Goal: Check status: Check status

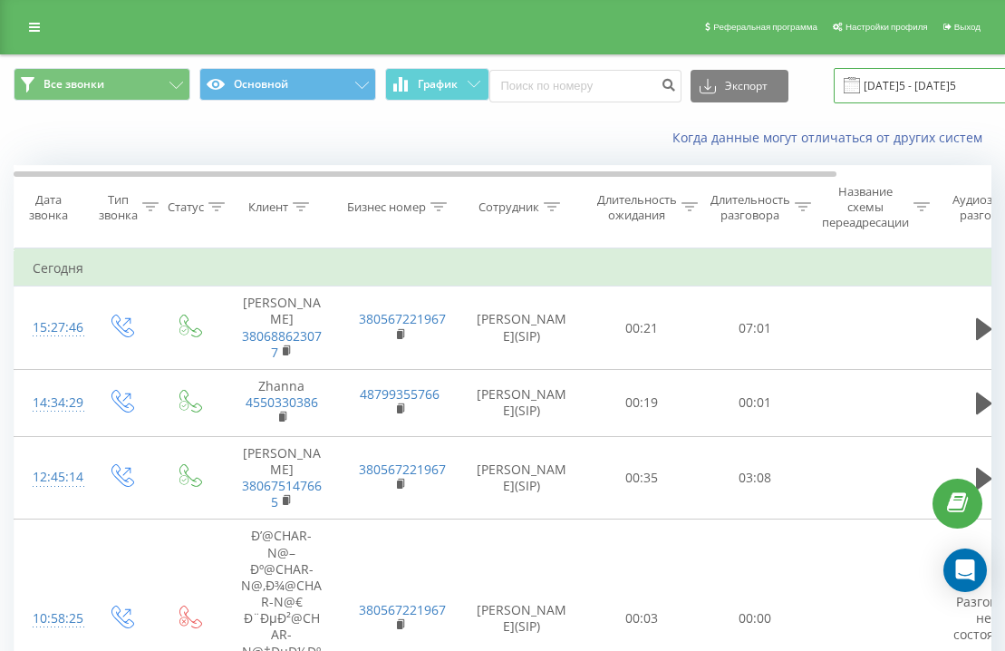
click at [867, 88] on input "[DATE]5 - [DATE]5" at bounding box center [943, 85] width 219 height 35
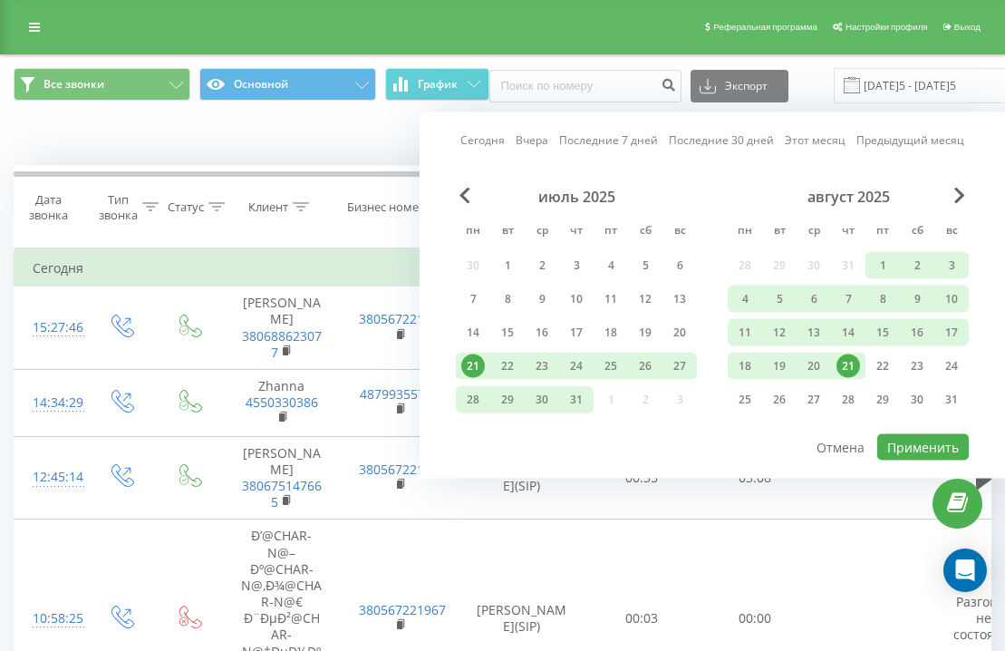
click at [484, 149] on div "[DATE] [DATE] Последние 7 дней Последние 30 дней Этот месяц Предыдущий месяц" at bounding box center [712, 140] width 504 height 18
click at [485, 137] on link "Сегодня" at bounding box center [482, 139] width 44 height 17
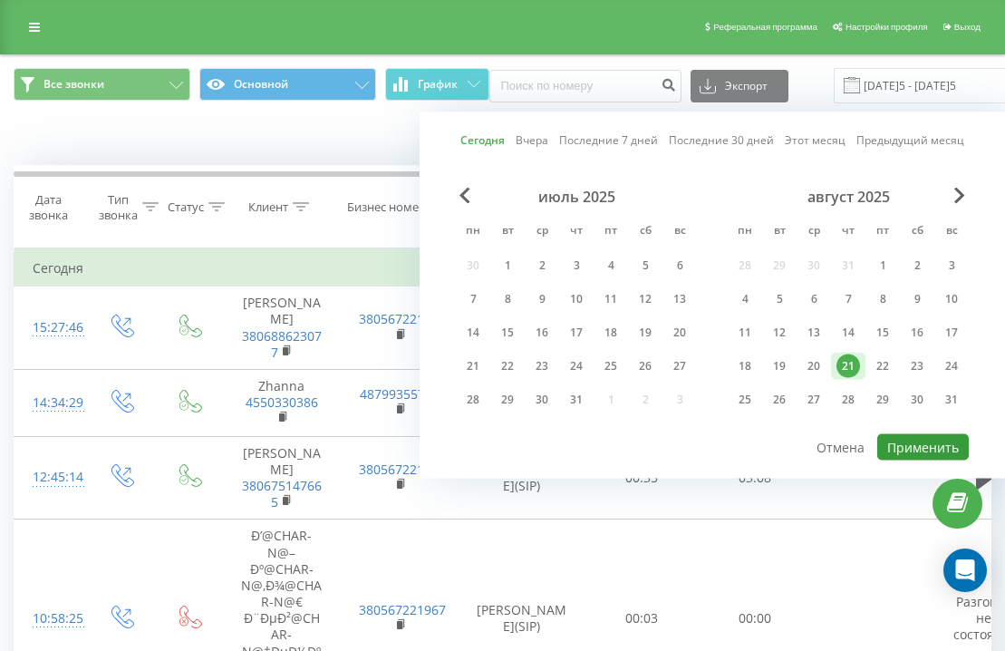
click at [917, 445] on button "Применить" at bounding box center [923, 447] width 92 height 26
type input "[DATE]5 - [DATE]5"
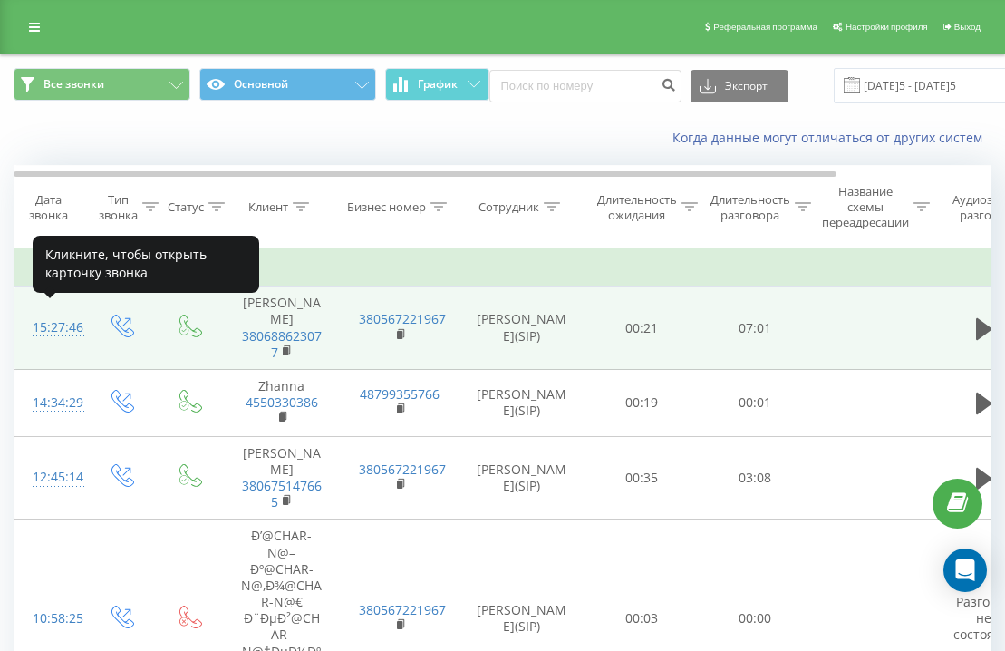
click at [56, 315] on div "15:27:46" at bounding box center [51, 327] width 36 height 35
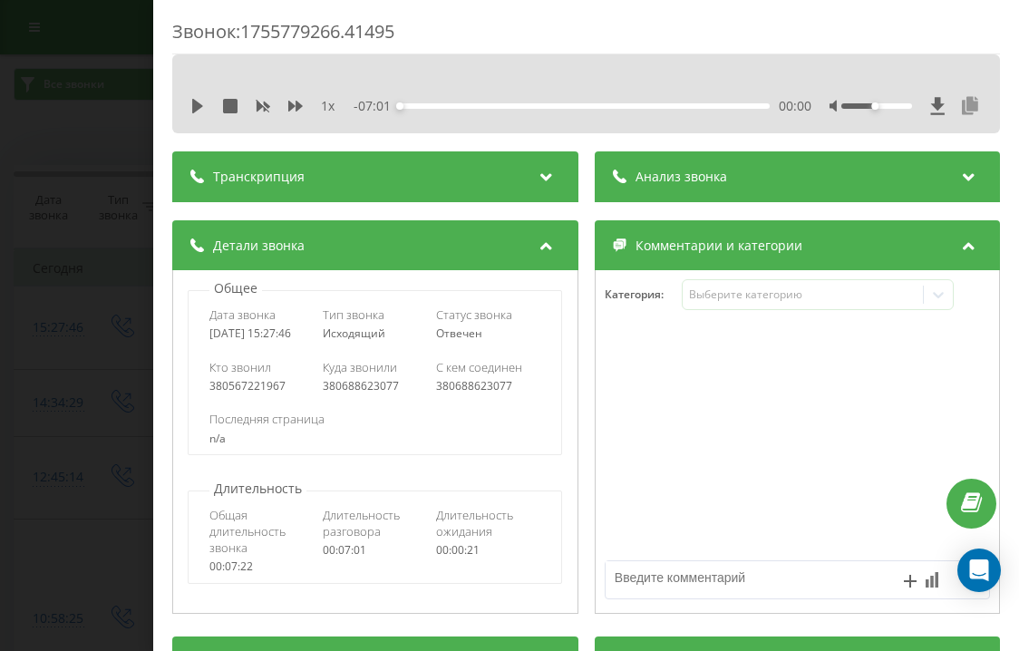
click at [960, 101] on icon at bounding box center [970, 106] width 22 height 18
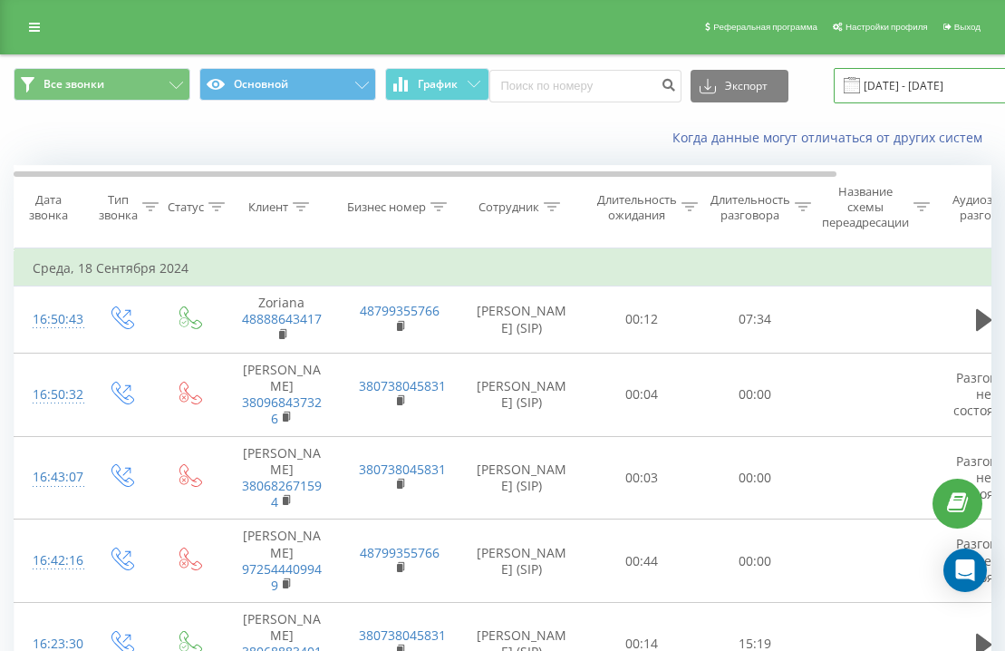
click at [851, 82] on input "18.08.2024 - 18.09.2024" at bounding box center [943, 85] width 219 height 35
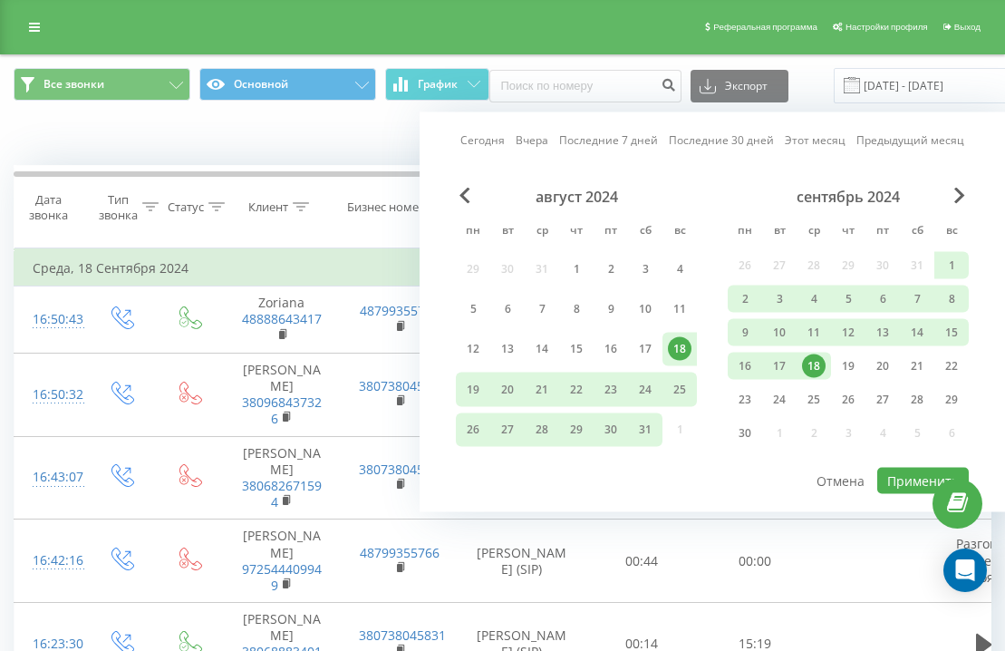
click at [496, 136] on link "Сегодня" at bounding box center [482, 139] width 44 height 17
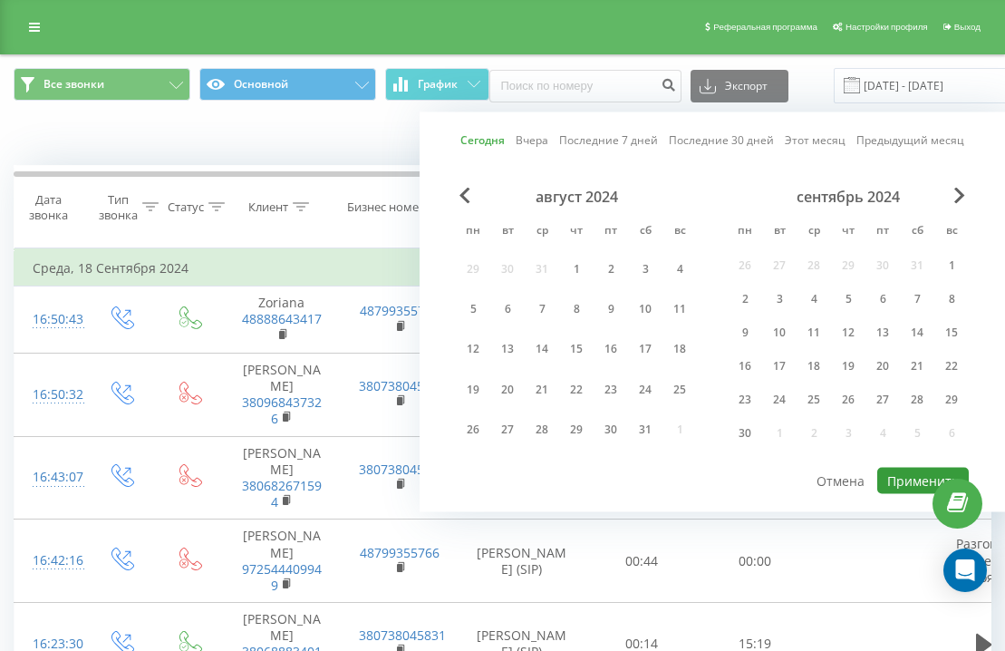
click at [906, 471] on button "Применить" at bounding box center [923, 481] width 92 height 26
type input "[DATE]5 - [DATE]5"
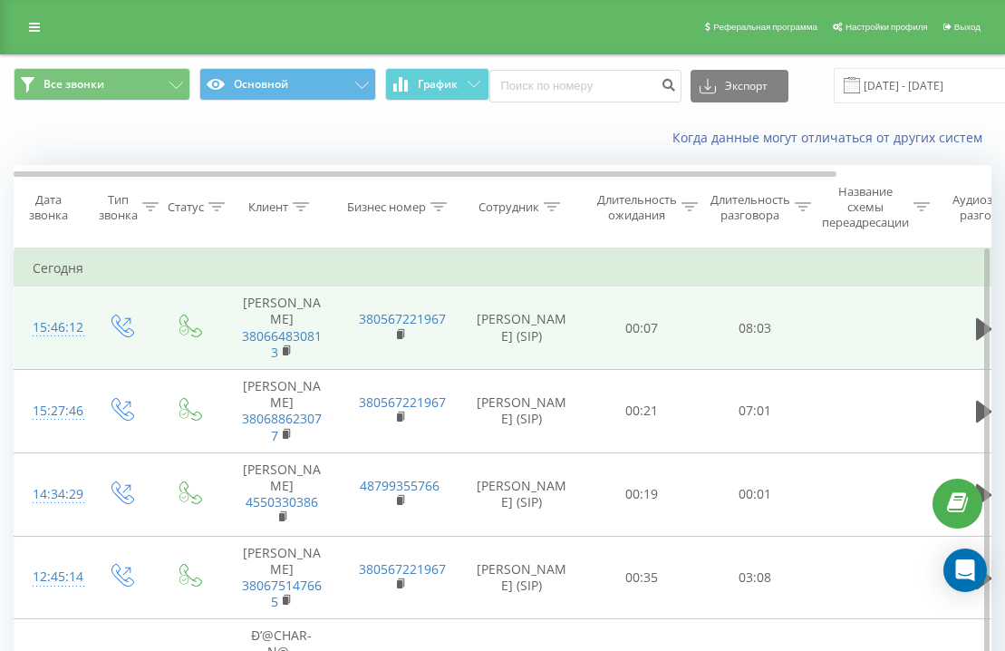
click at [46, 318] on div "15:46:12" at bounding box center [51, 327] width 36 height 35
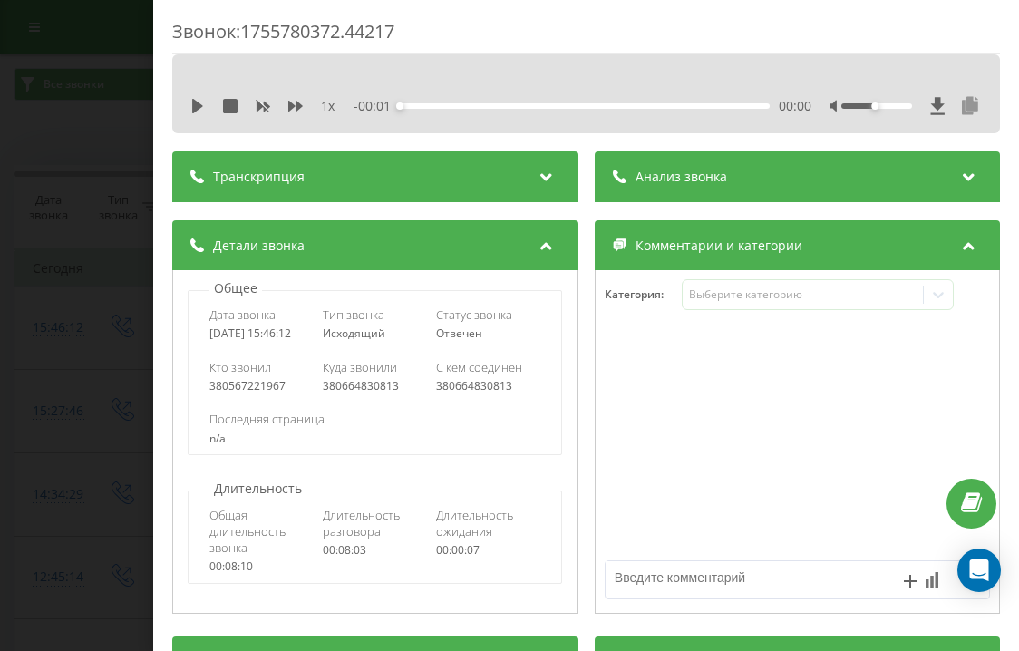
click at [964, 103] on icon at bounding box center [970, 106] width 22 height 18
